Goal: Find specific page/section: Find specific page/section

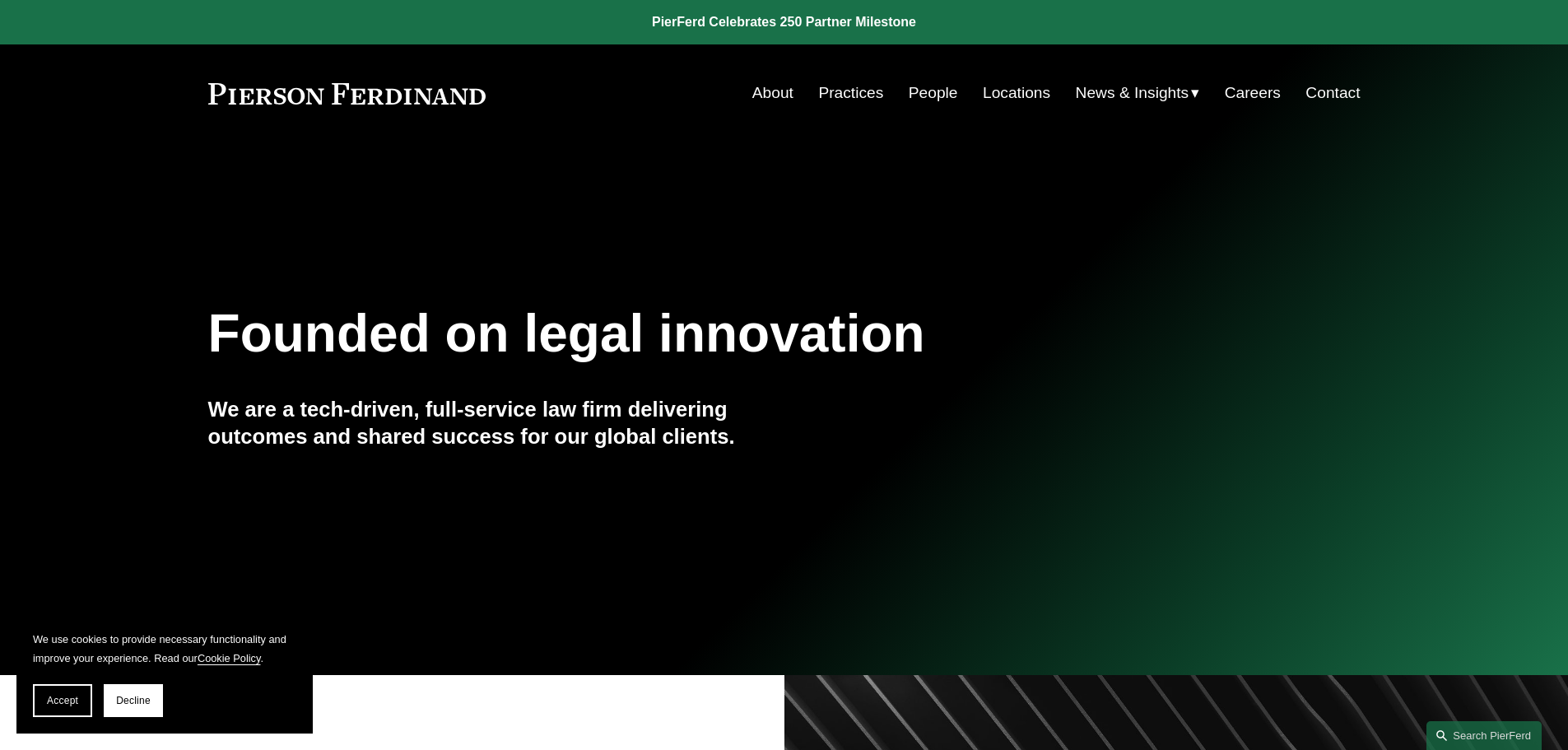
click at [770, 96] on link "About" at bounding box center [773, 93] width 42 height 31
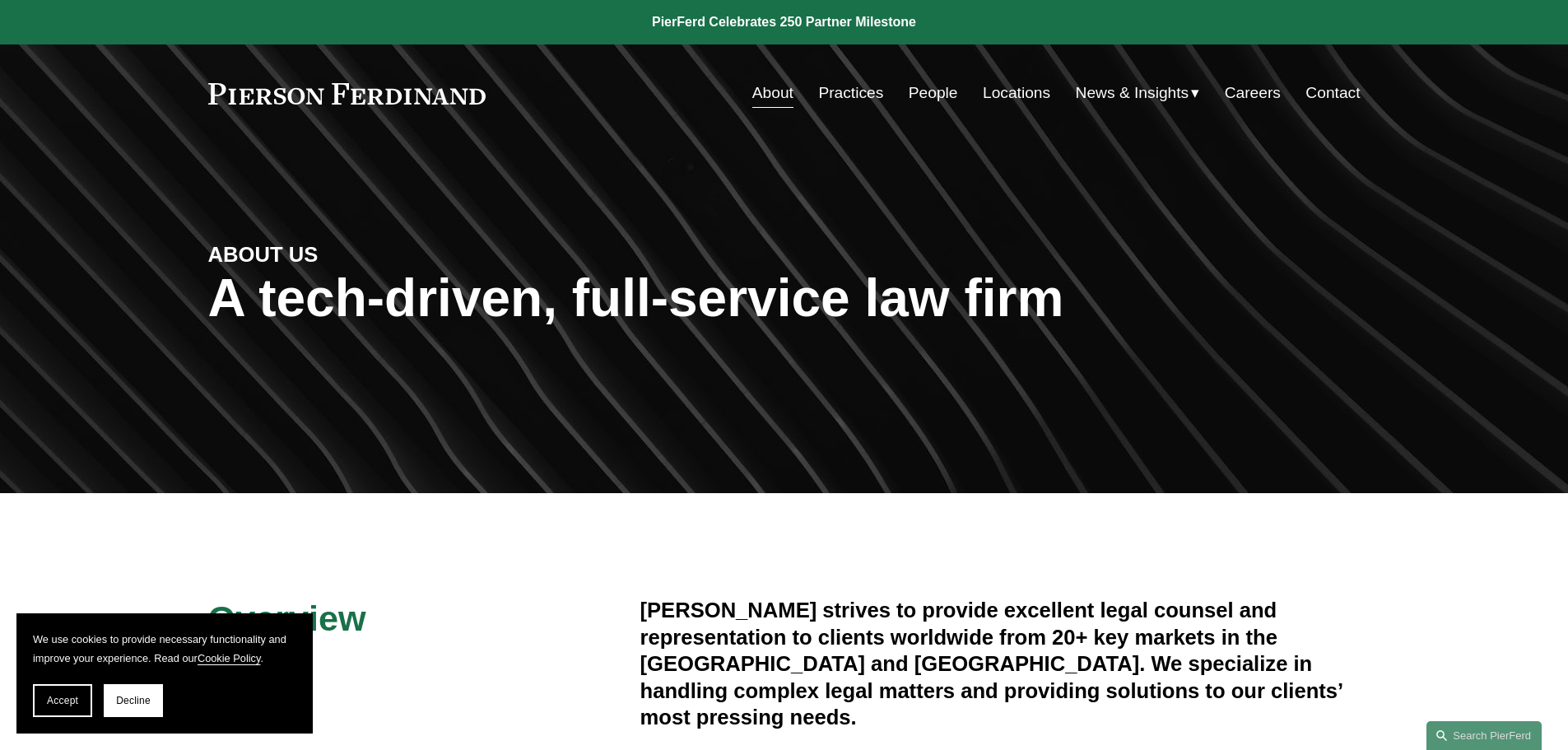
click at [942, 96] on link "People" at bounding box center [933, 93] width 49 height 31
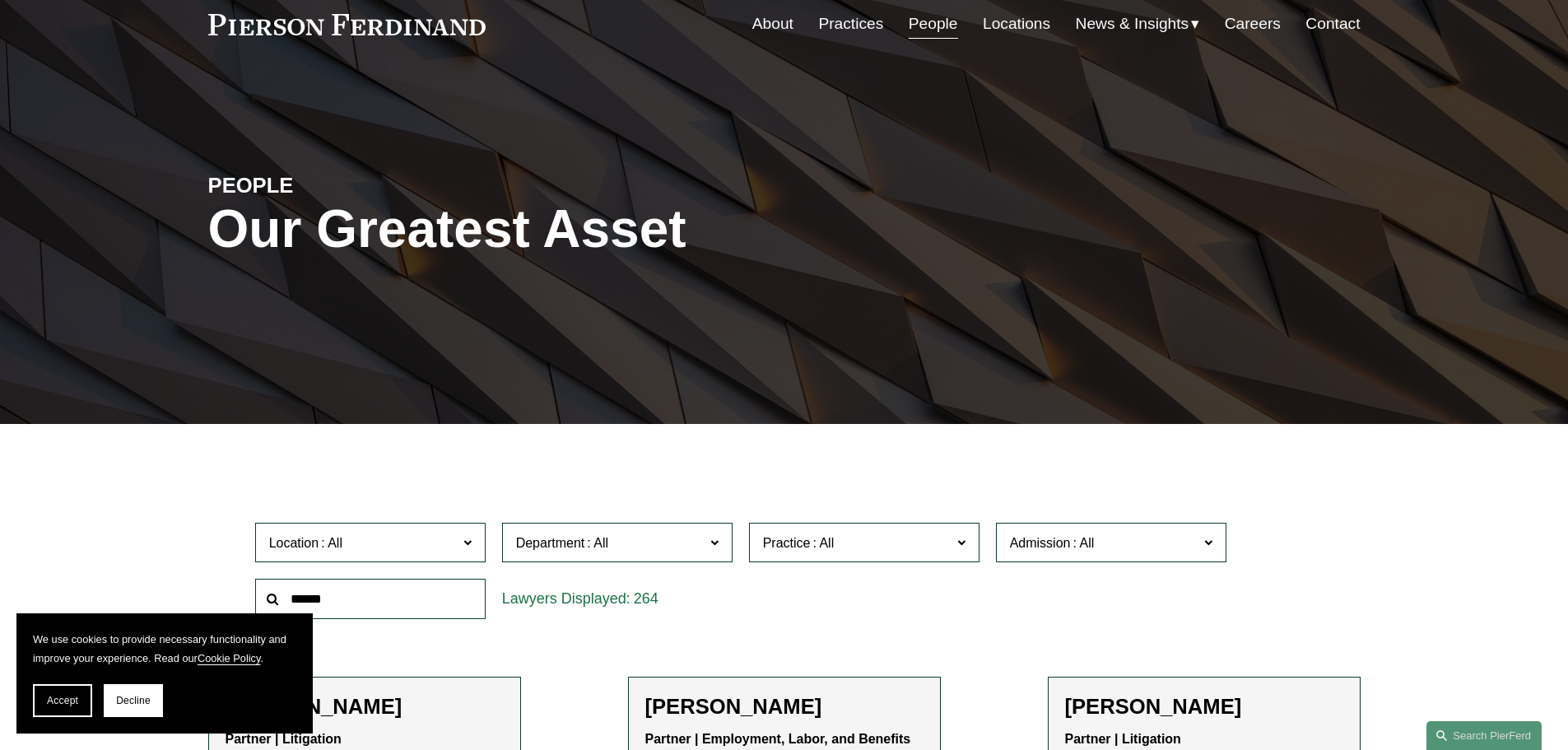
scroll to position [164, 0]
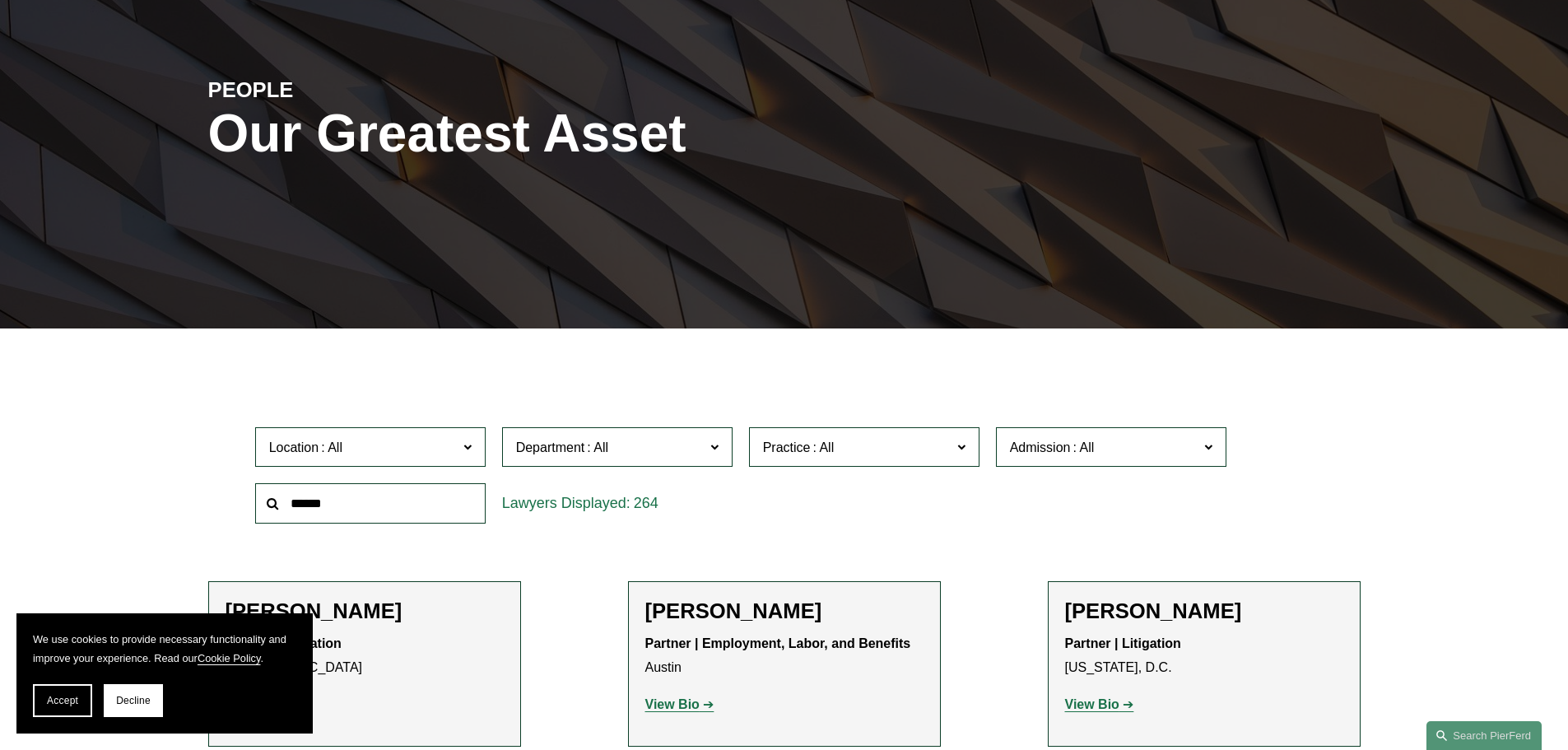
click at [354, 502] on input "text" at bounding box center [370, 503] width 230 height 41
type input "******"
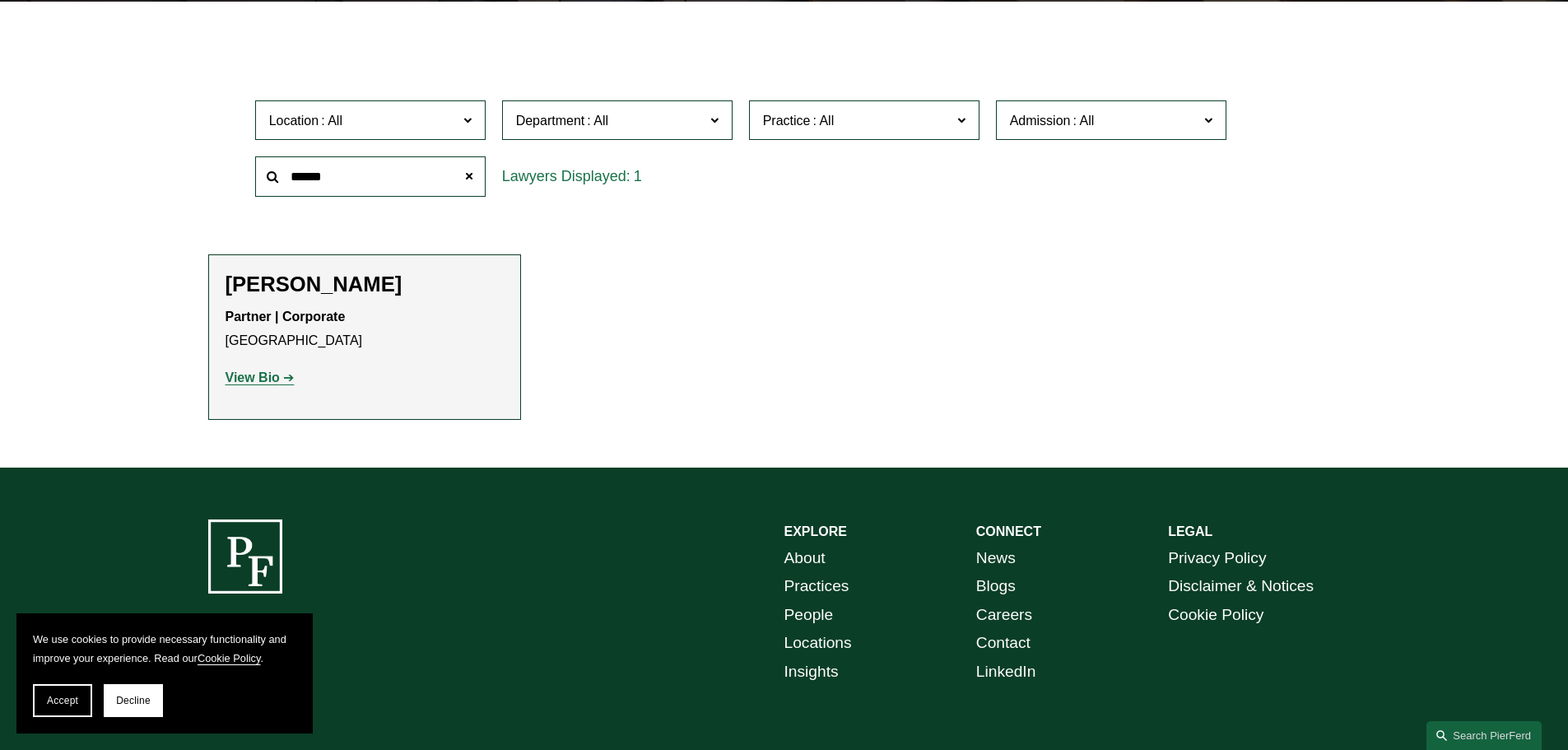
scroll to position [494, 0]
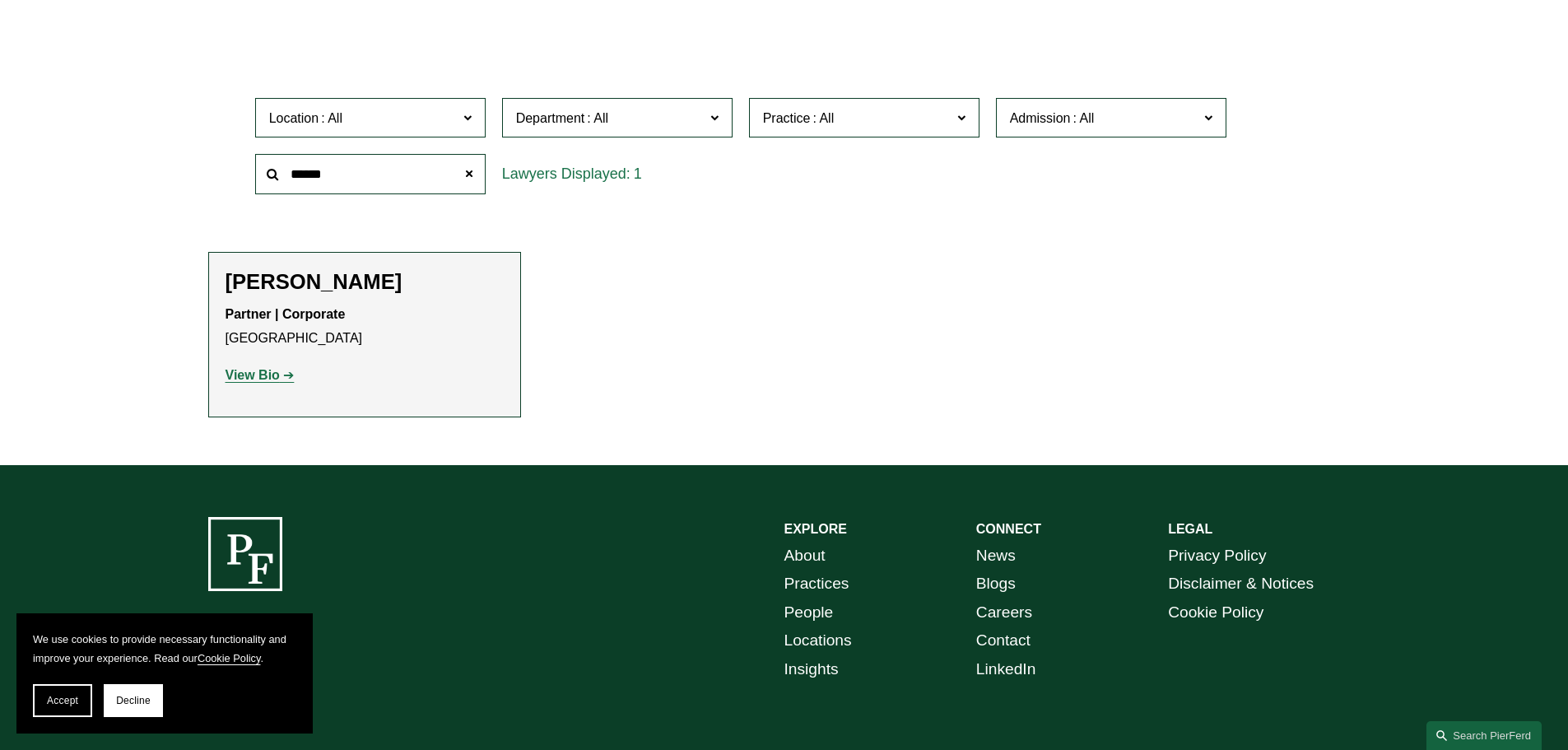
click at [273, 375] on strong "View Bio" at bounding box center [253, 375] width 54 height 14
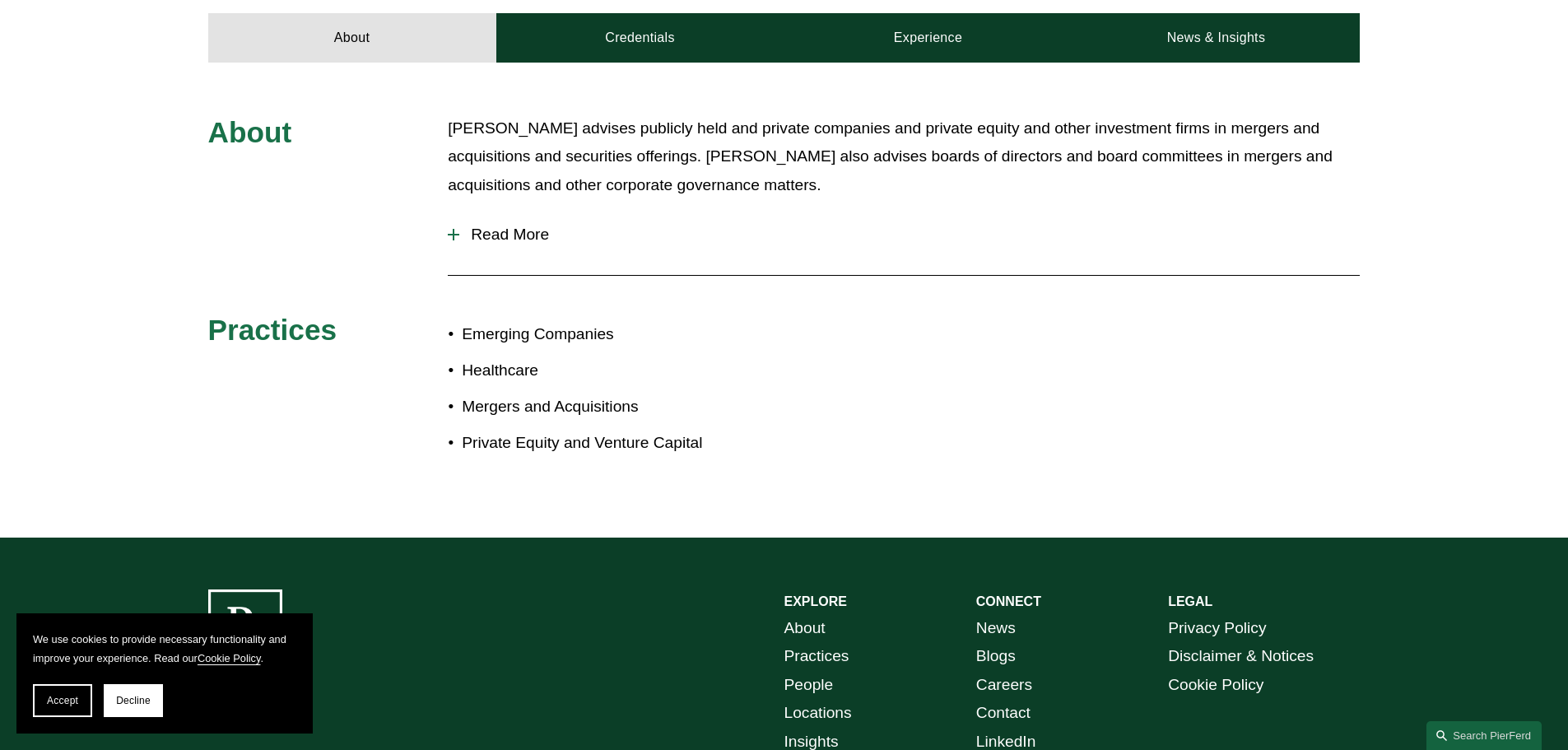
scroll to position [658, 0]
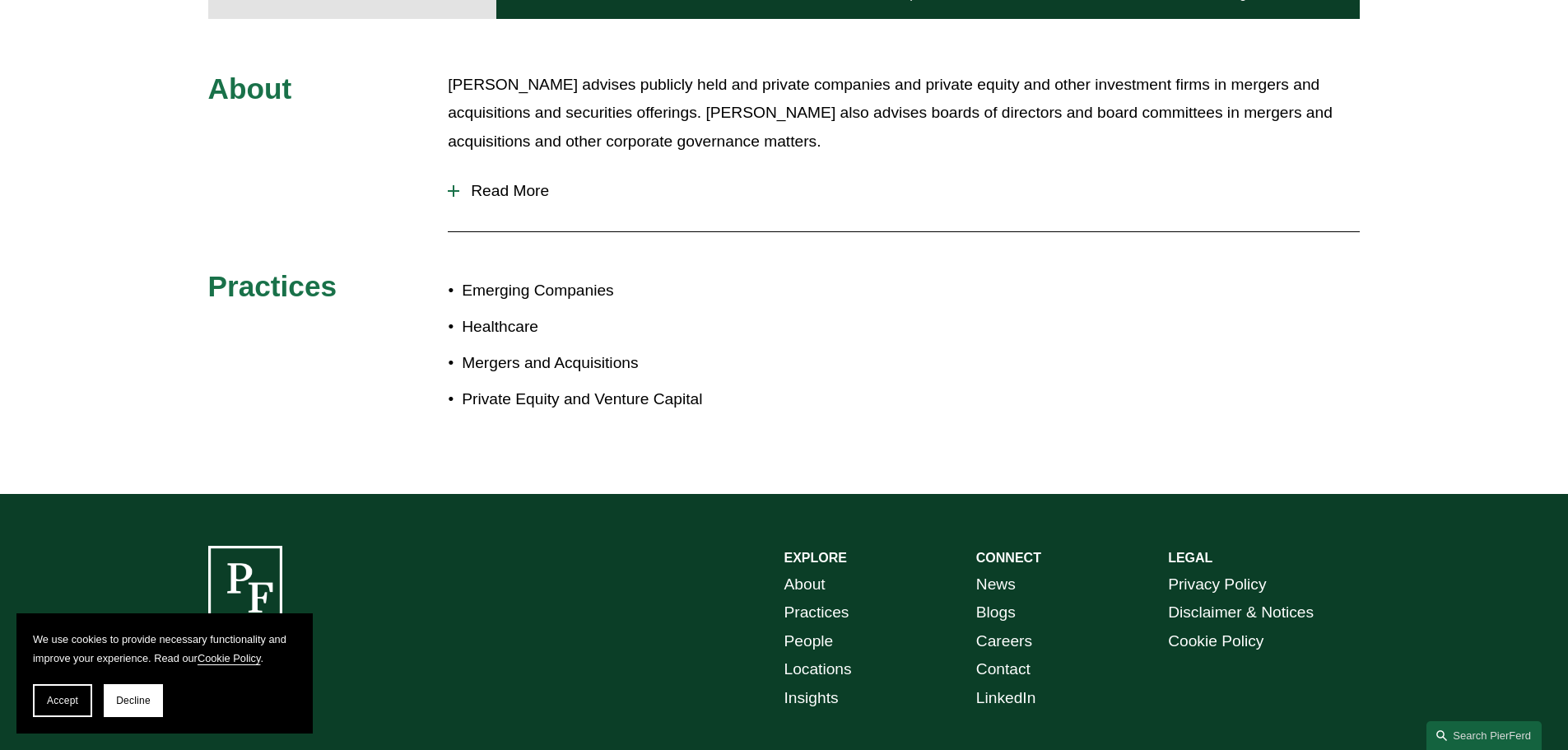
click at [496, 182] on span "Read More" at bounding box center [909, 190] width 900 height 18
